Goal: Information Seeking & Learning: Learn about a topic

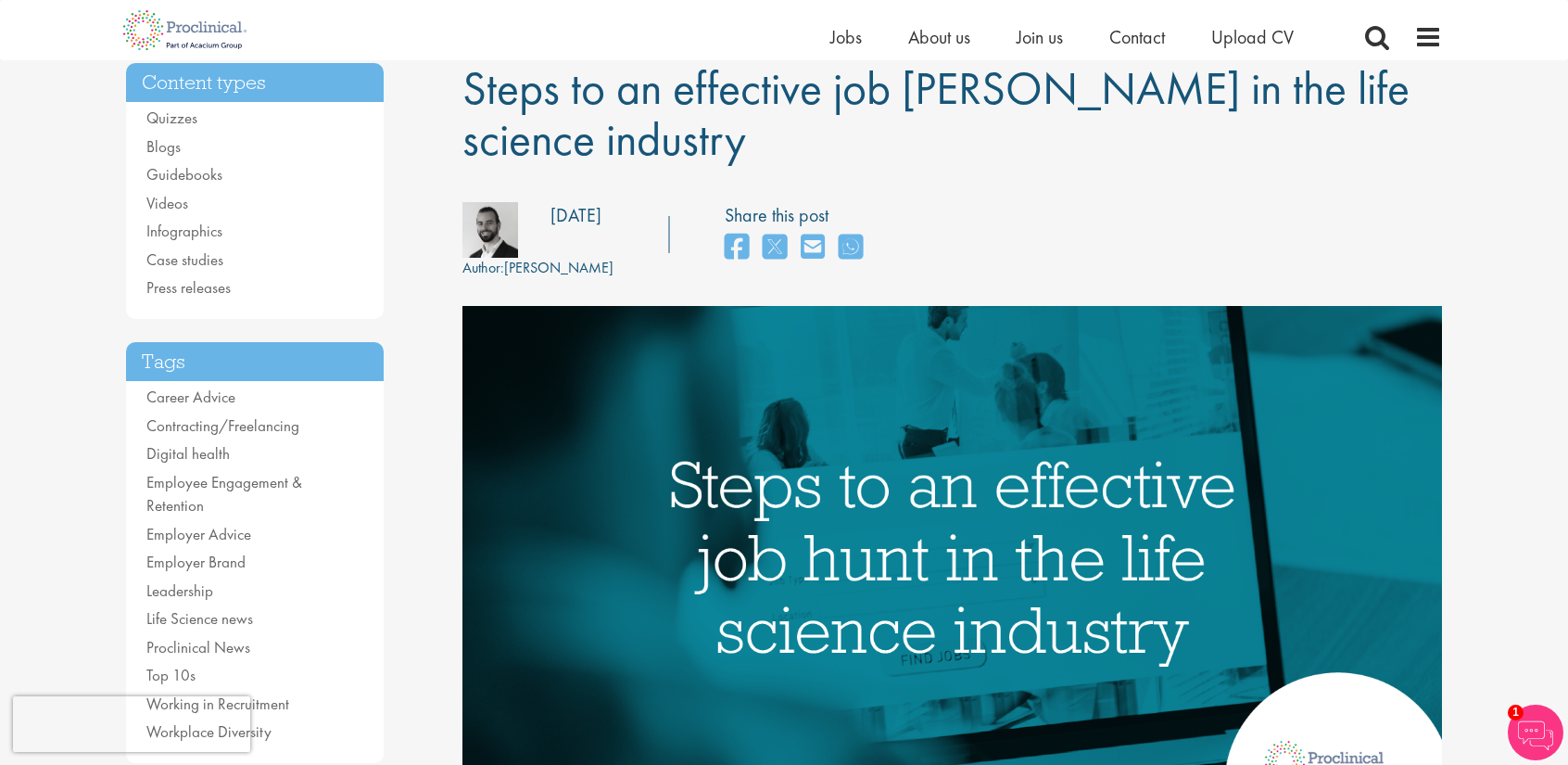
scroll to position [185, 0]
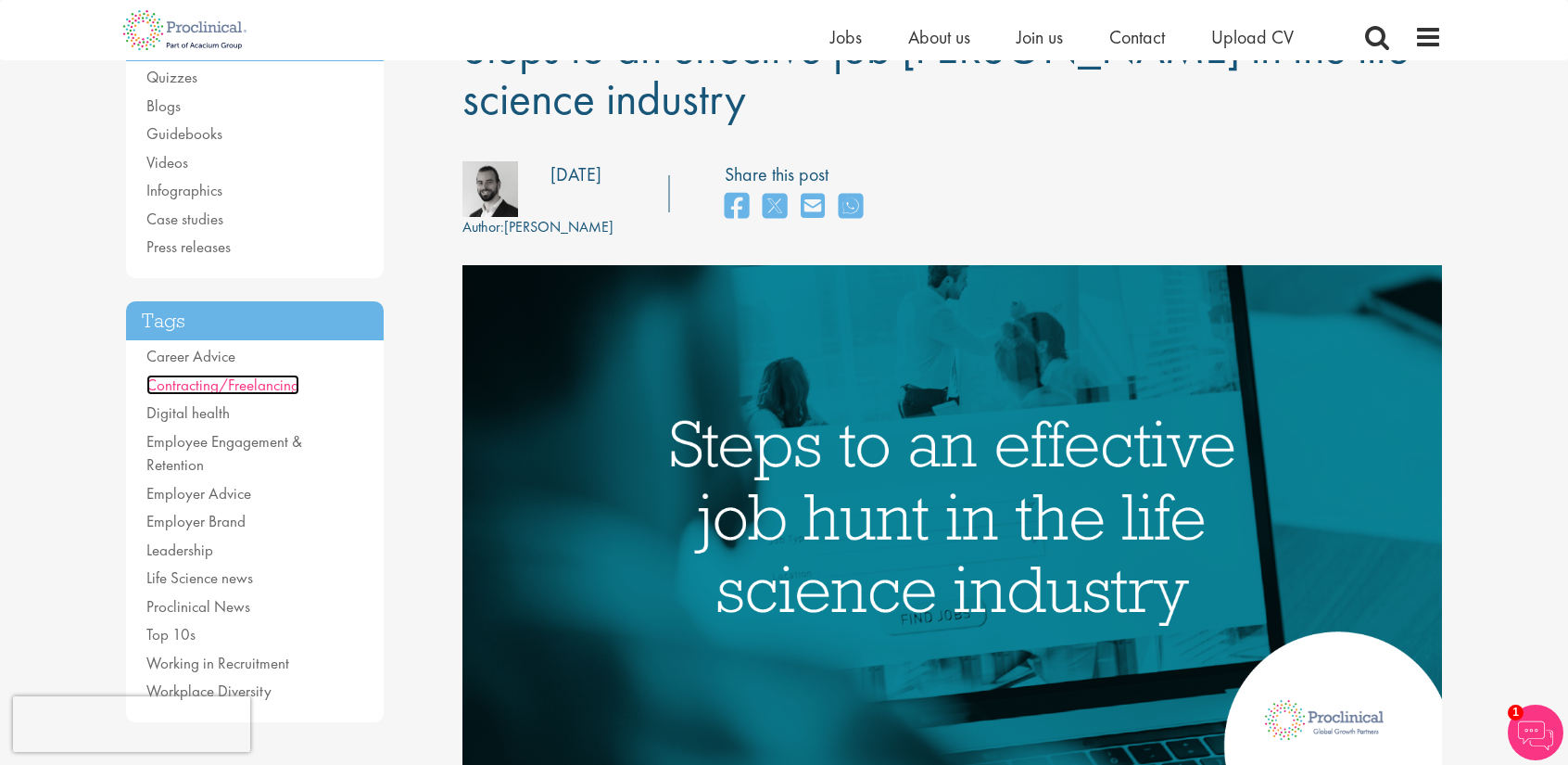
click at [267, 382] on link "Contracting/Freelancing" at bounding box center [223, 384] width 153 height 20
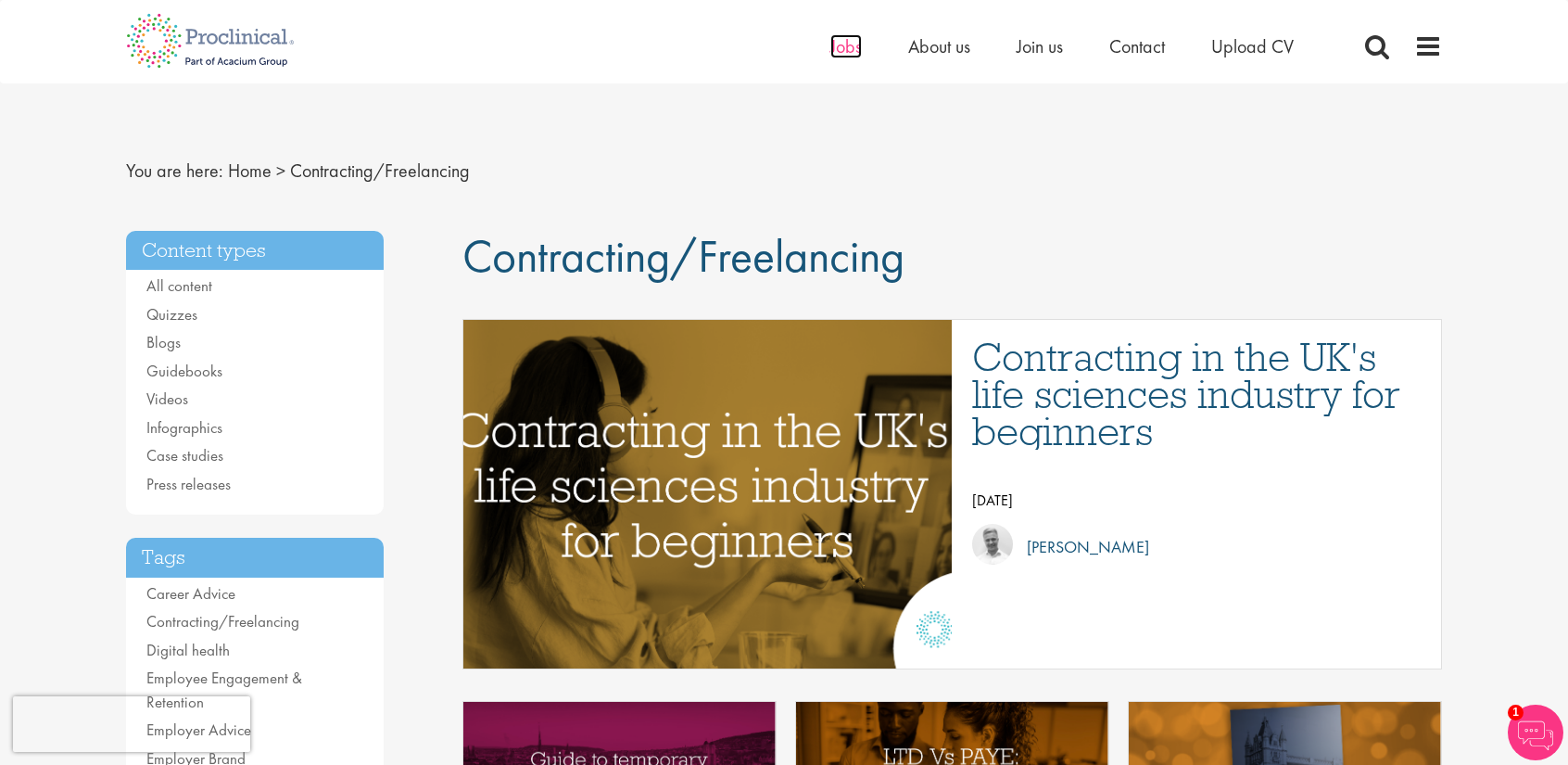
click at [847, 47] on span "Jobs" at bounding box center [846, 46] width 32 height 24
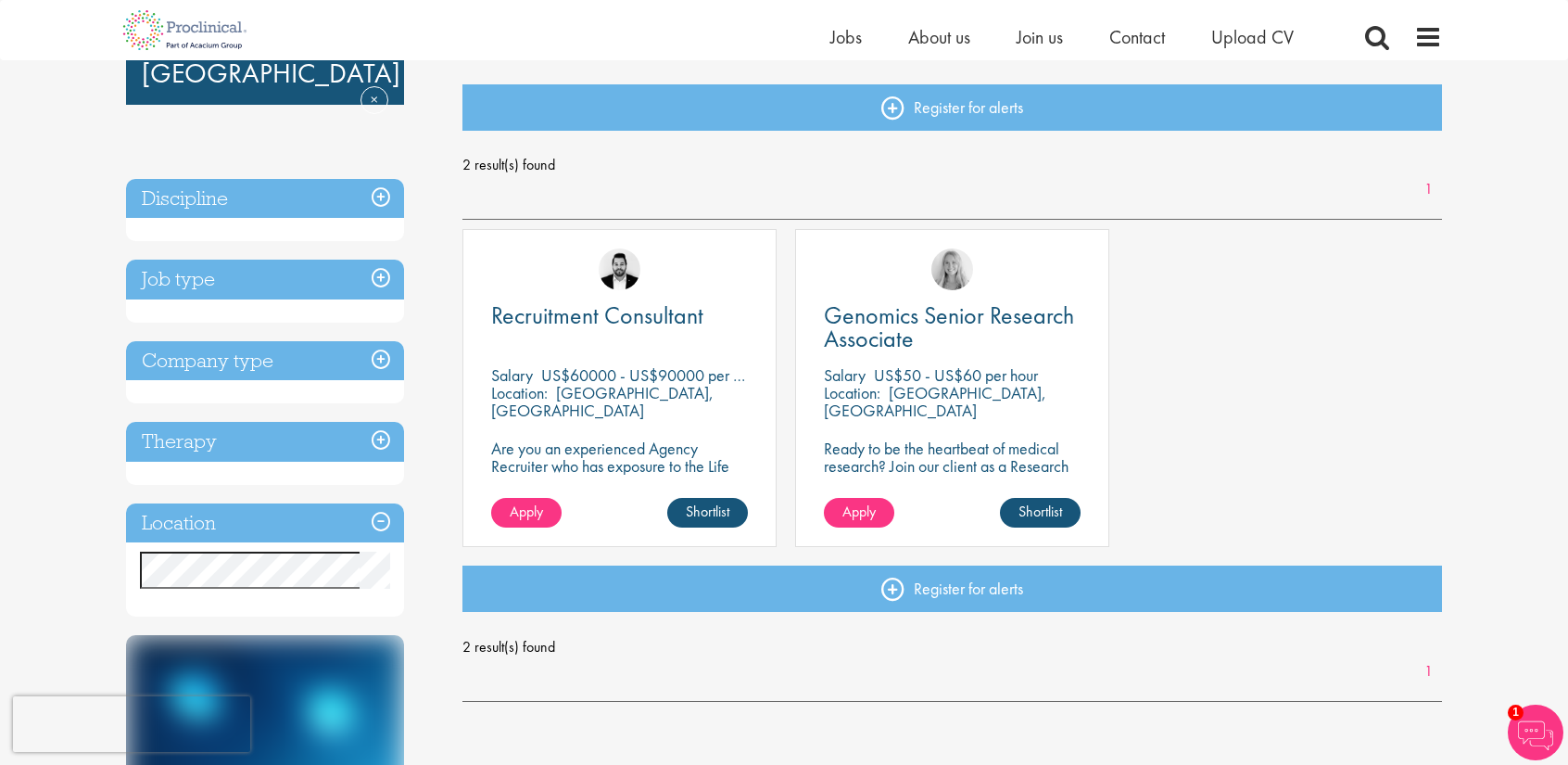
scroll to position [185, 0]
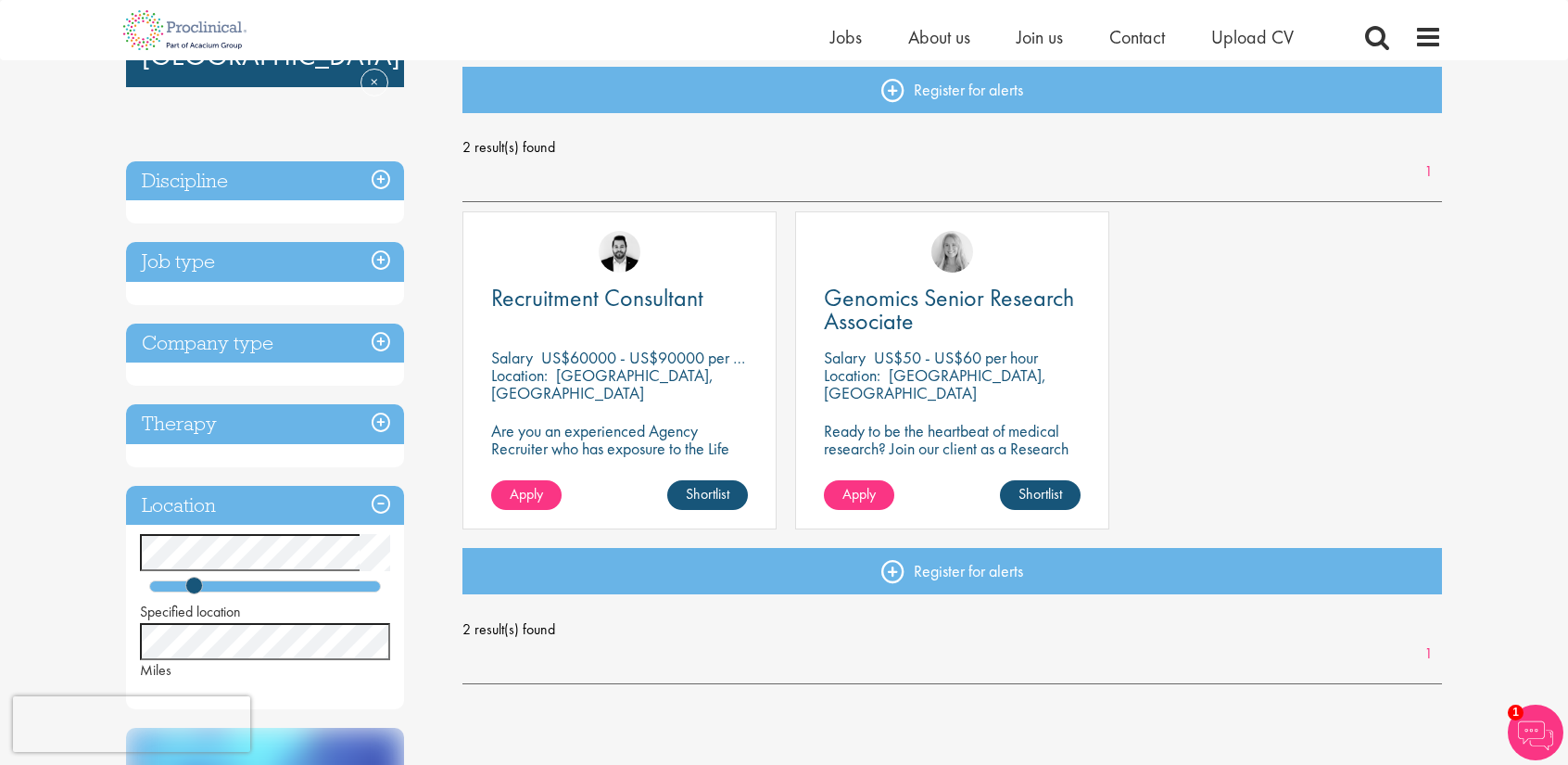
scroll to position [93, 0]
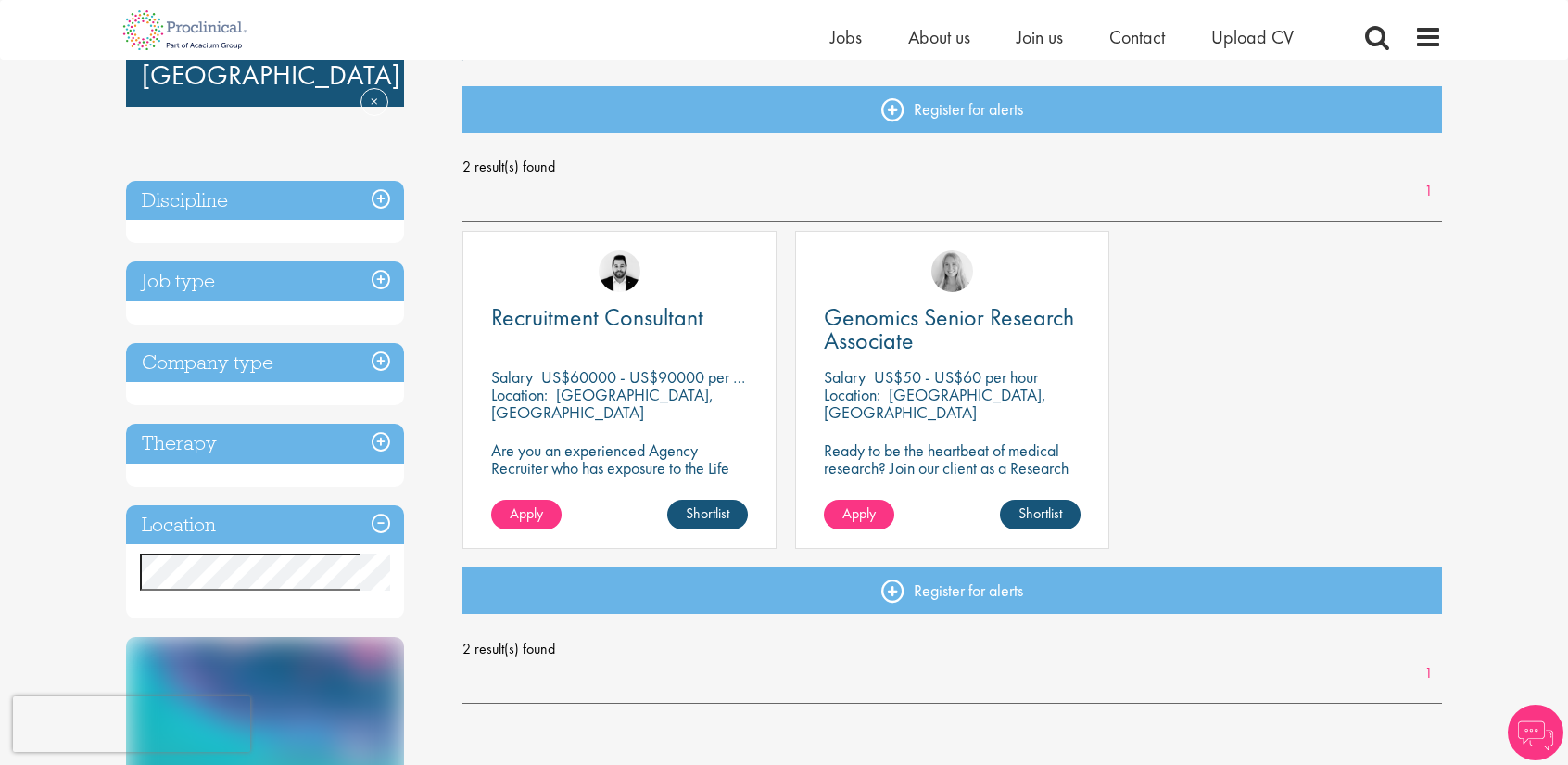
scroll to position [185, 0]
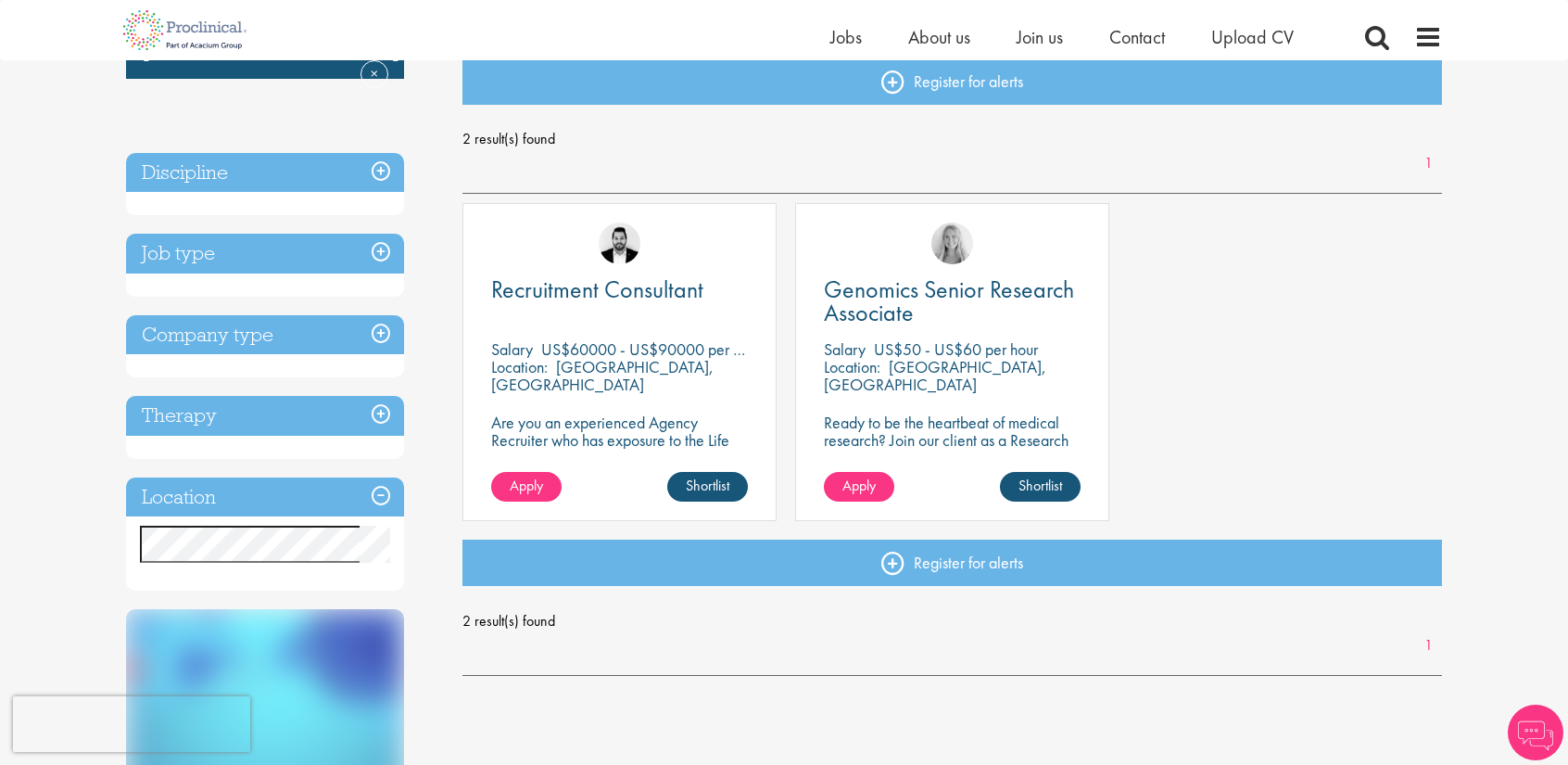
scroll to position [185, 0]
